Goal: Transaction & Acquisition: Book appointment/travel/reservation

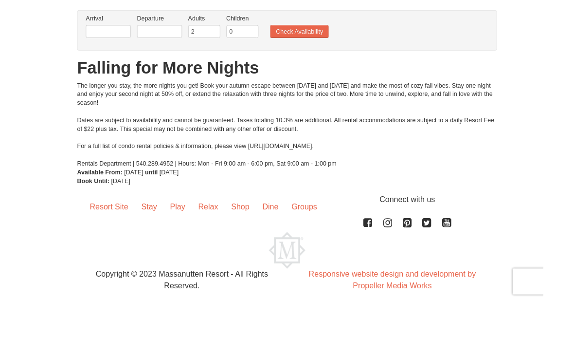
scroll to position [29, 0]
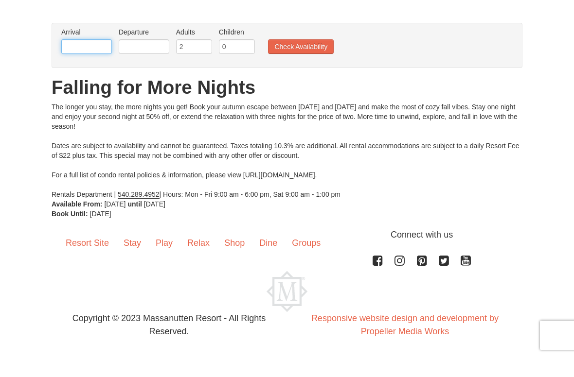
click at [98, 60] on input "text" at bounding box center [86, 67] width 51 height 15
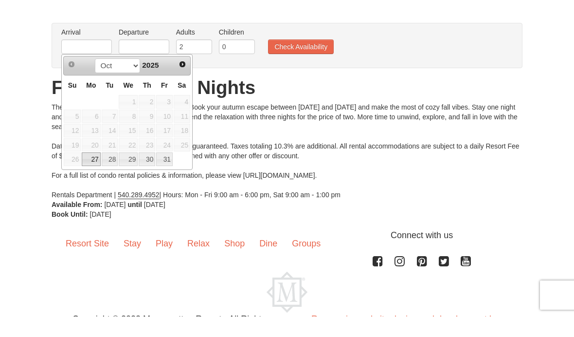
click at [187, 78] on link "Next" at bounding box center [183, 85] width 14 height 14
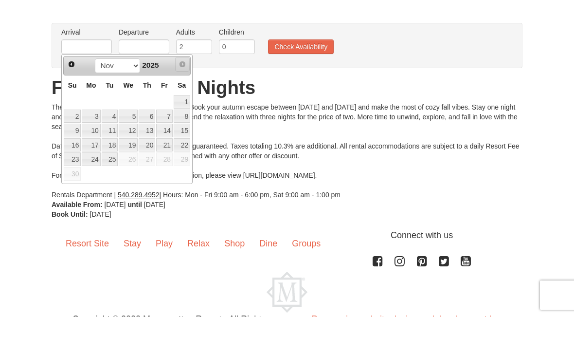
click at [182, 81] on span "Next" at bounding box center [182, 85] width 8 height 8
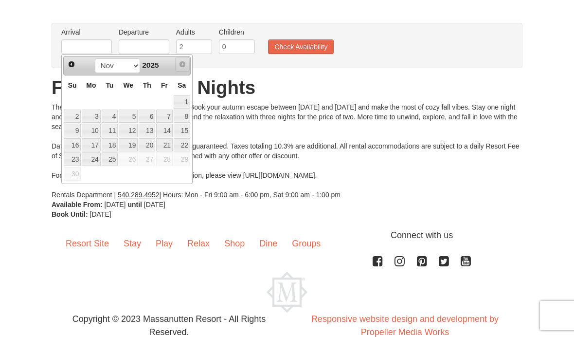
click at [181, 66] on span "Next" at bounding box center [182, 64] width 8 height 8
click at [139, 159] on td "27" at bounding box center [147, 159] width 18 height 15
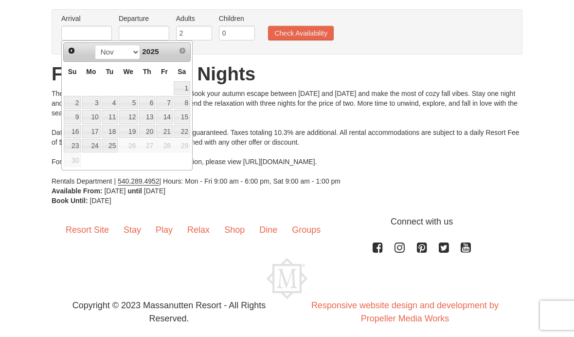
scroll to position [62, 0]
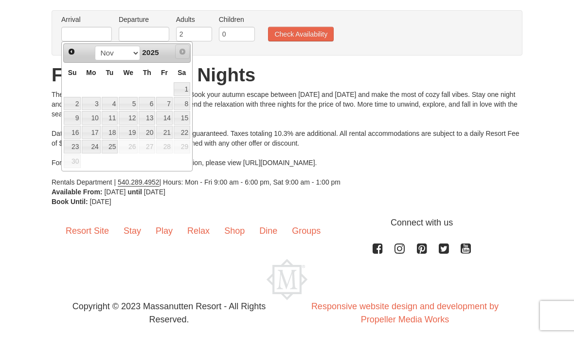
click at [182, 52] on span "Next" at bounding box center [182, 52] width 8 height 8
click at [127, 57] on select "Oct Nov" at bounding box center [117, 53] width 45 height 15
click at [159, 112] on link "14" at bounding box center [164, 118] width 17 height 14
type input "11/14/2025"
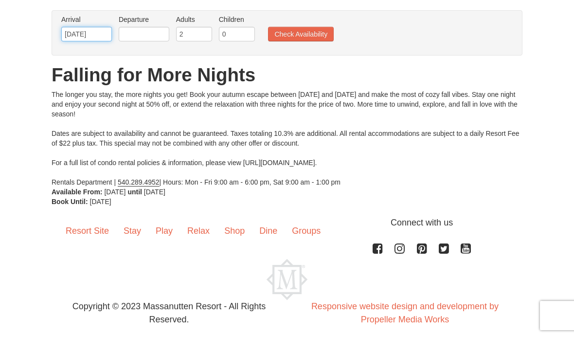
click at [99, 31] on input "11/14/2025" at bounding box center [86, 34] width 51 height 15
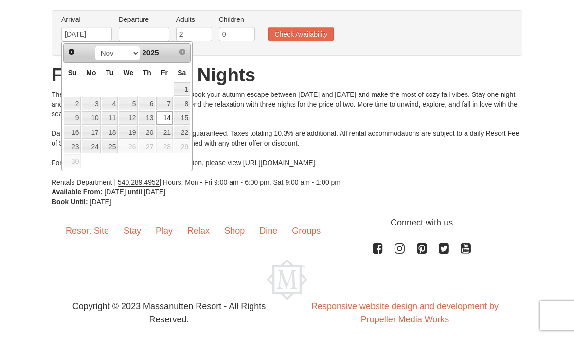
click at [134, 146] on span "26" at bounding box center [128, 147] width 19 height 14
click at [218, 72] on h1 "Falling for More Nights" at bounding box center [287, 74] width 471 height 19
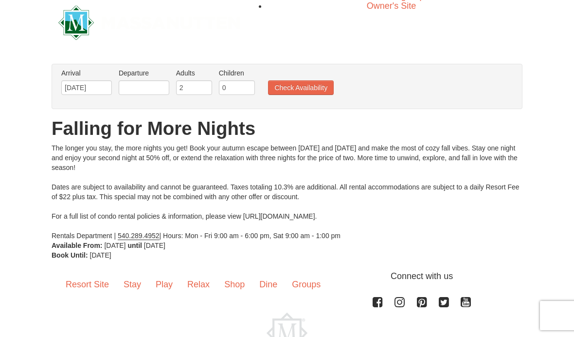
scroll to position [0, 0]
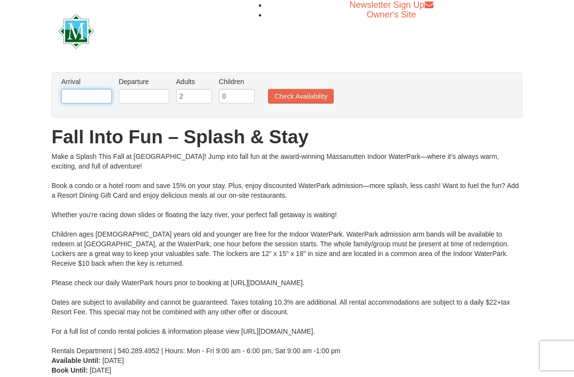
click at [89, 102] on input "text" at bounding box center [86, 96] width 51 height 15
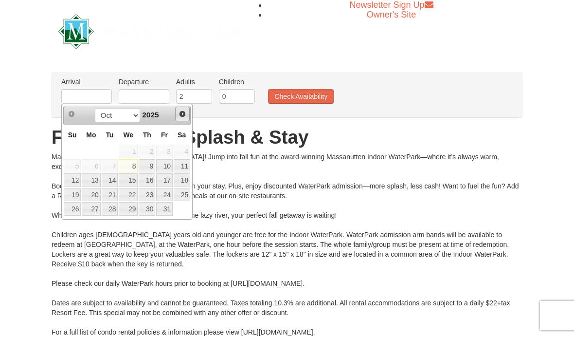
click at [185, 111] on span "Next" at bounding box center [182, 114] width 8 height 8
click at [128, 212] on link "26" at bounding box center [128, 209] width 19 height 14
type input "[DATE]"
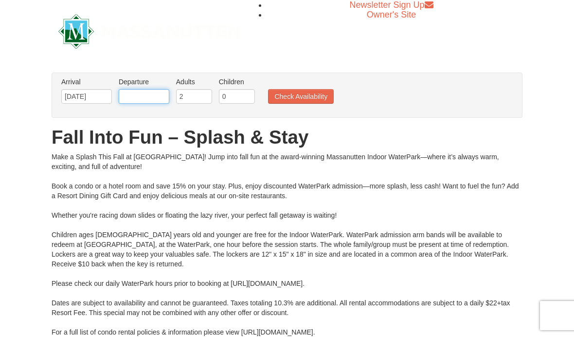
click at [157, 100] on input "text" at bounding box center [144, 96] width 51 height 15
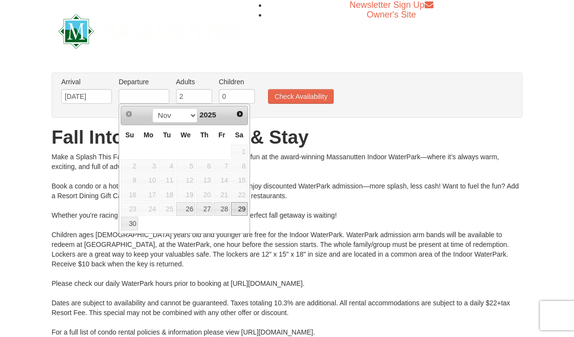
click at [242, 202] on link "29" at bounding box center [239, 209] width 17 height 14
type input "[DATE]"
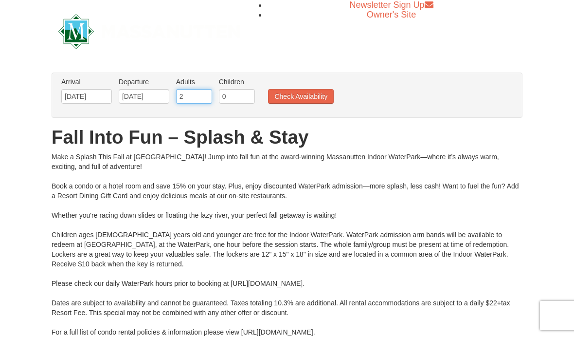
click at [193, 95] on input "2" at bounding box center [194, 96] width 36 height 15
type input "4"
click at [227, 103] on input "0" at bounding box center [237, 96] width 36 height 15
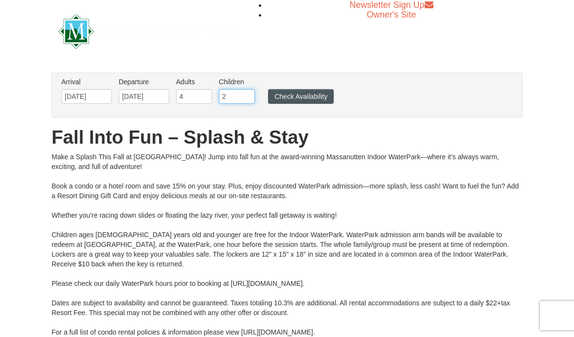
type input "2"
click at [296, 102] on button "Check Availability" at bounding box center [301, 96] width 66 height 15
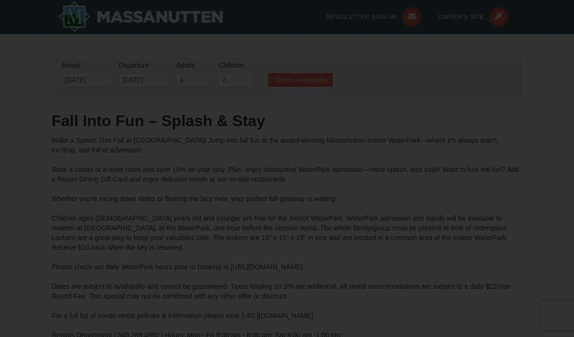
type input "[DATE]"
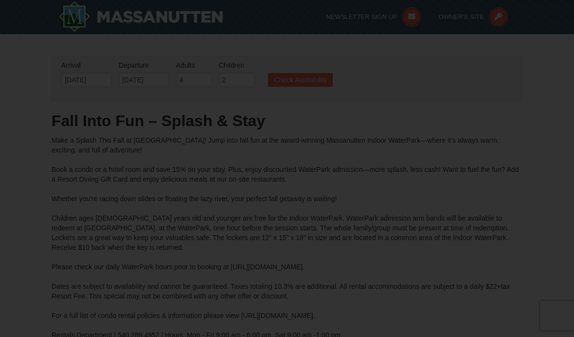
type input "[DATE]"
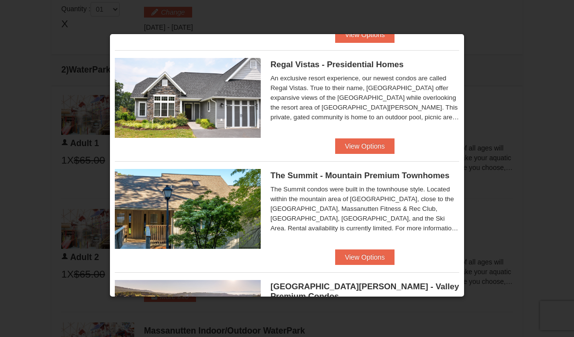
scroll to position [109, 0]
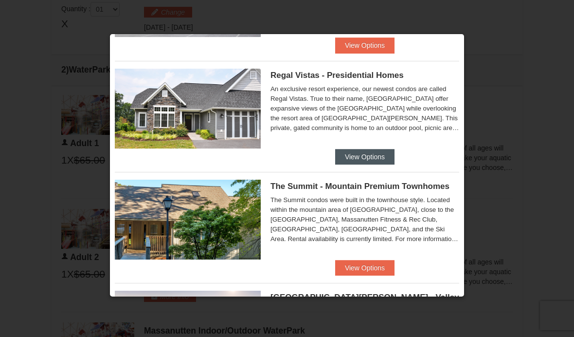
click at [376, 158] on button "View Options" at bounding box center [364, 157] width 59 height 16
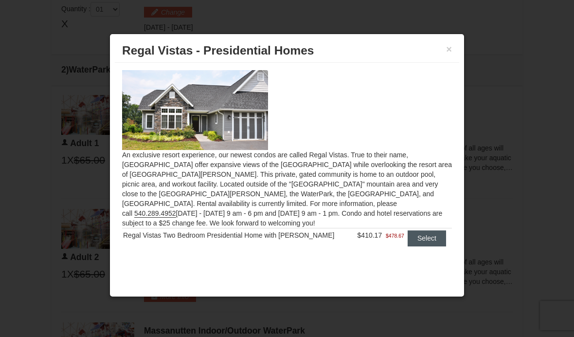
click at [430, 231] on button "Select" at bounding box center [427, 238] width 38 height 16
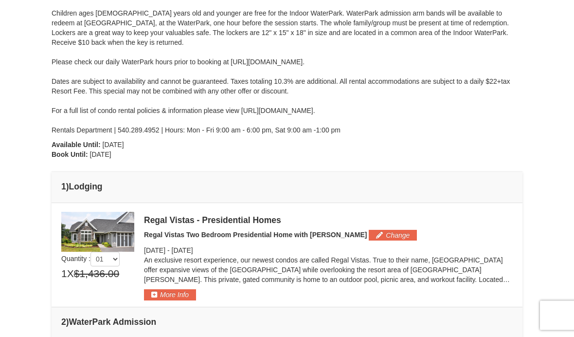
scroll to position [205, 0]
click at [180, 294] on button "More Info" at bounding box center [170, 294] width 52 height 11
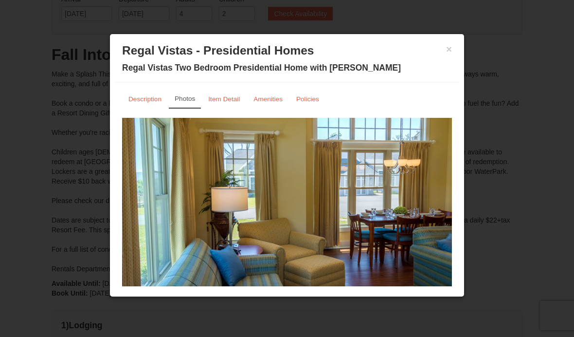
scroll to position [0, 0]
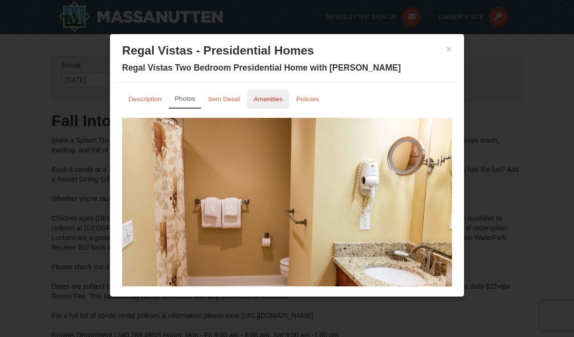
click at [269, 102] on small "Amenities" at bounding box center [267, 98] width 29 height 7
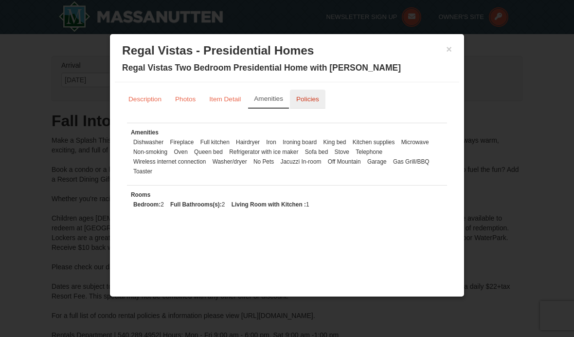
click at [309, 99] on small "Policies" at bounding box center [307, 98] width 23 height 7
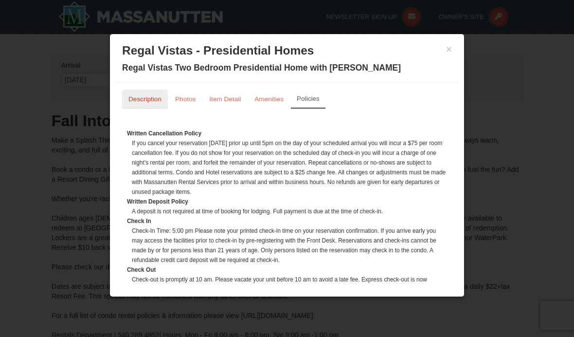
click at [142, 102] on small "Description" at bounding box center [144, 98] width 33 height 7
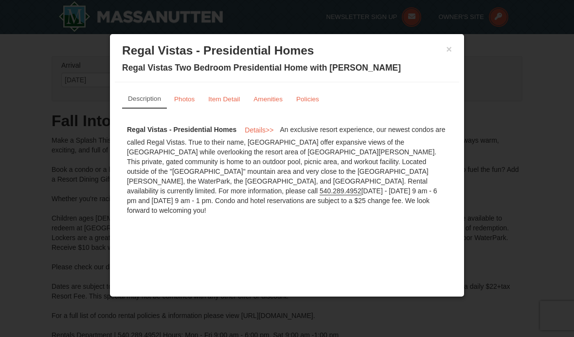
click at [477, 130] on div at bounding box center [287, 168] width 574 height 337
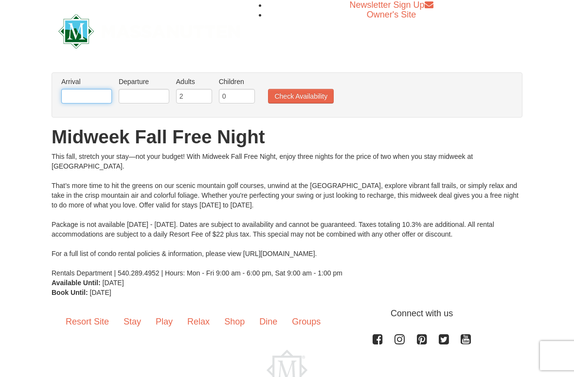
click at [93, 100] on input "text" at bounding box center [86, 96] width 51 height 15
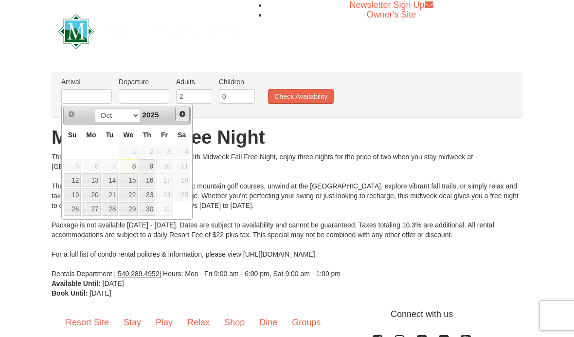
click at [186, 110] on span "Next" at bounding box center [182, 114] width 8 height 8
